Goal: Task Accomplishment & Management: Use online tool/utility

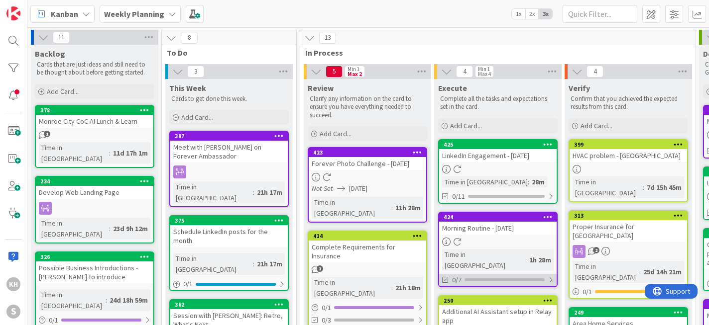
click at [553, 276] on div at bounding box center [550, 280] width 6 height 8
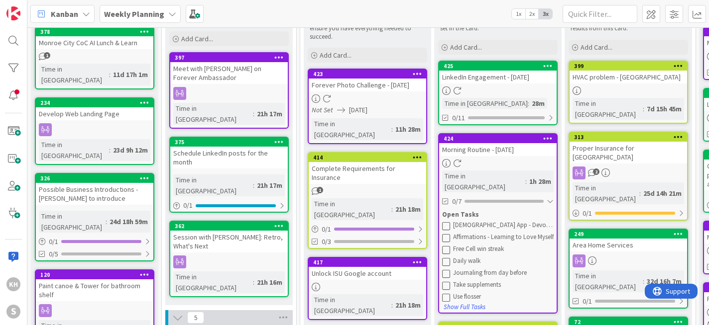
scroll to position [85, 0]
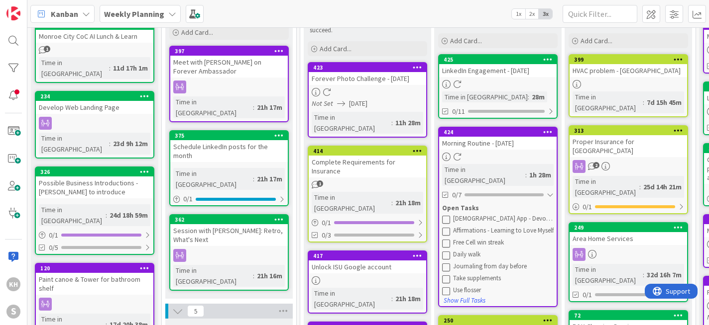
click at [446, 215] on icon at bounding box center [446, 219] width 8 height 8
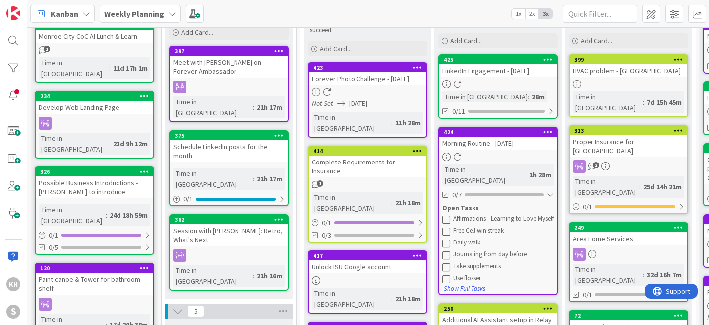
click at [446, 215] on icon at bounding box center [446, 219] width 8 height 8
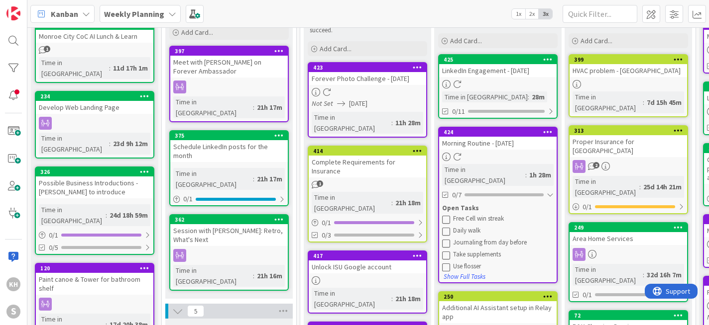
click at [446, 215] on icon at bounding box center [446, 219] width 8 height 8
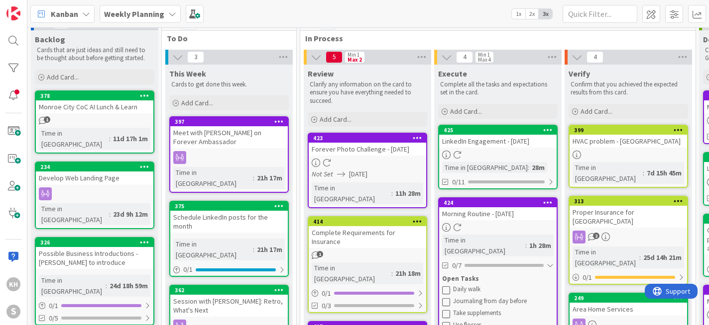
scroll to position [0, 0]
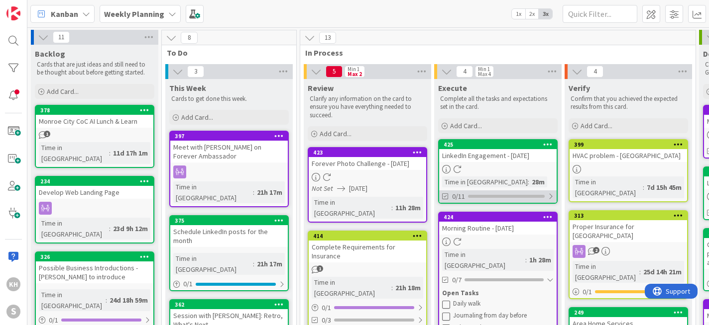
click at [551, 196] on div at bounding box center [550, 197] width 6 height 8
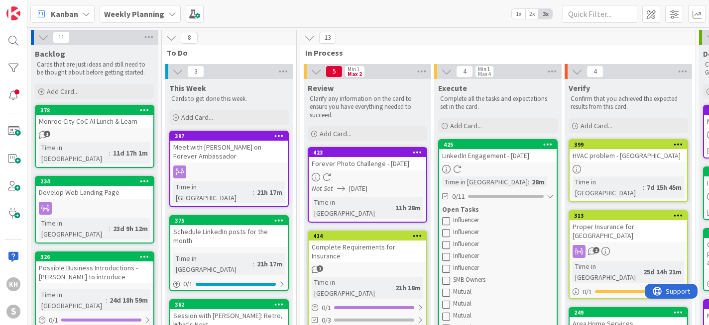
click at [446, 295] on icon at bounding box center [446, 293] width 8 height 8
click at [444, 293] on icon at bounding box center [446, 293] width 8 height 8
click at [446, 283] on icon at bounding box center [446, 281] width 8 height 8
click at [447, 270] on icon at bounding box center [446, 269] width 8 height 8
click at [445, 293] on icon at bounding box center [446, 293] width 8 height 8
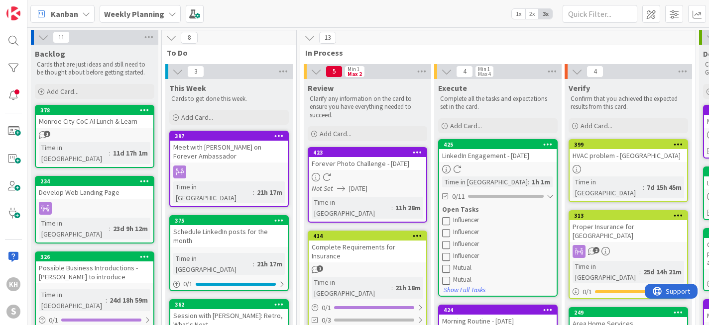
click at [447, 280] on icon at bounding box center [446, 281] width 8 height 8
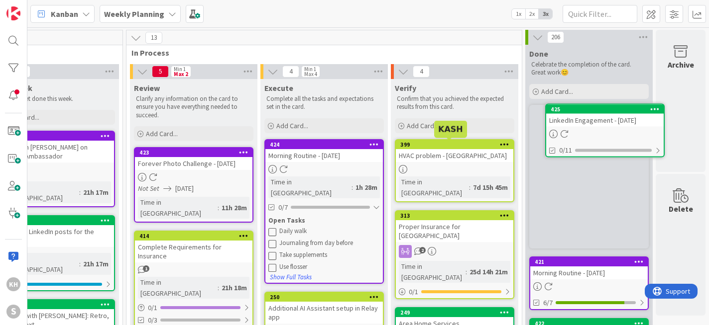
scroll to position [0, 181]
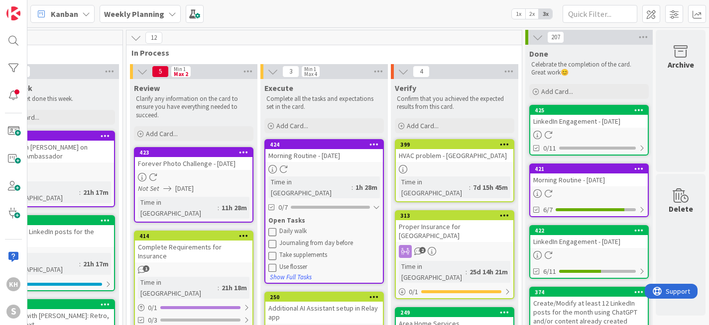
drag, startPoint x: 482, startPoint y: 147, endPoint x: 263, endPoint y: 0, distance: 263.2
click at [268, 240] on icon at bounding box center [272, 244] width 8 height 8
